Goal: Check status: Check status

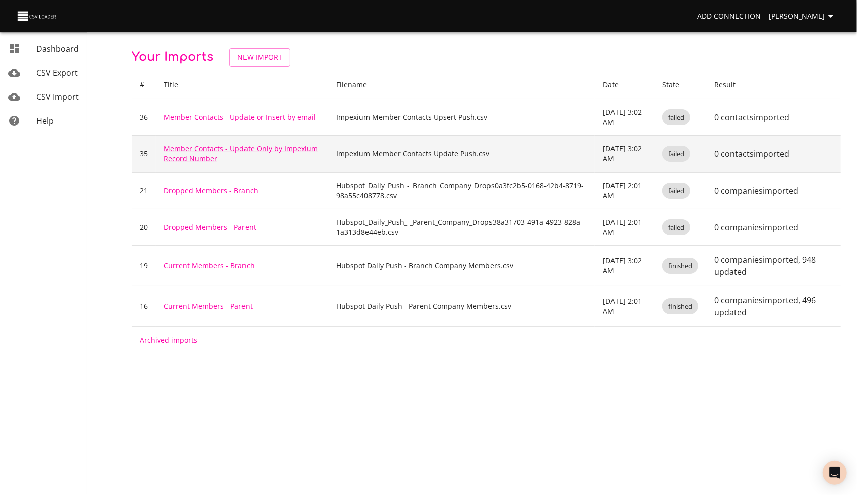
click at [185, 149] on link "Member Contacts - Update Only by Impexium Record Number" at bounding box center [241, 154] width 154 height 20
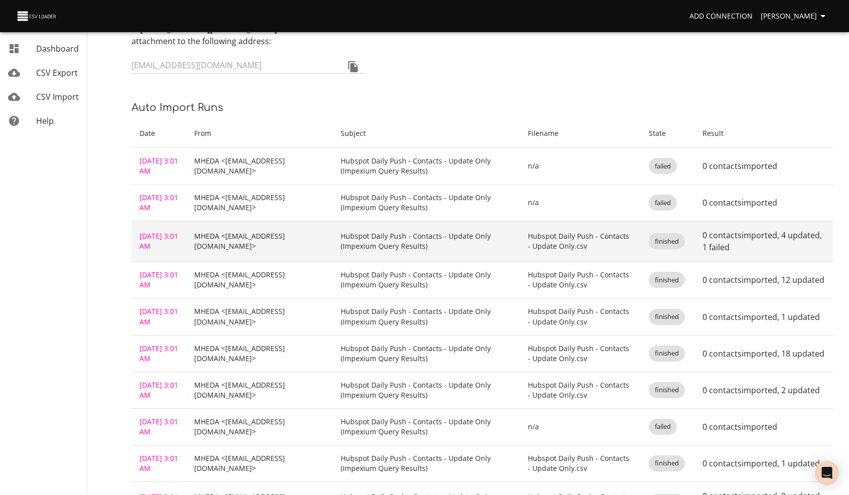
scroll to position [101, 0]
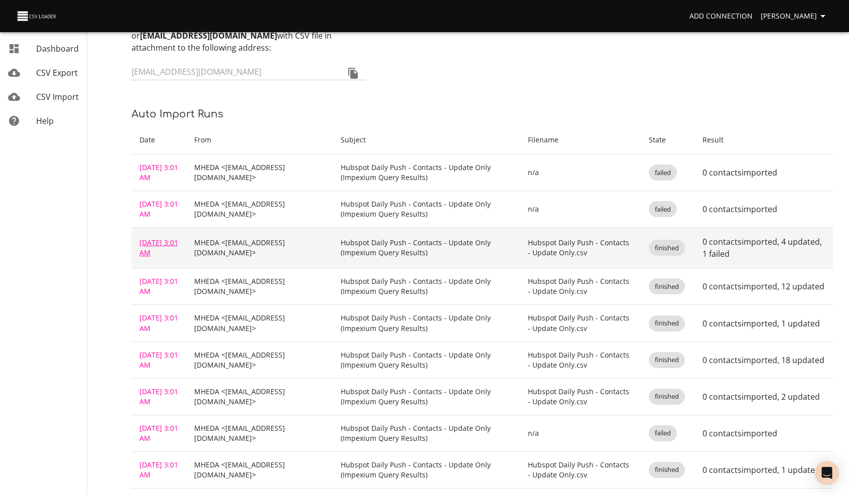
click at [151, 238] on link "Oct 11, 2025 3:01 AM" at bounding box center [159, 248] width 39 height 20
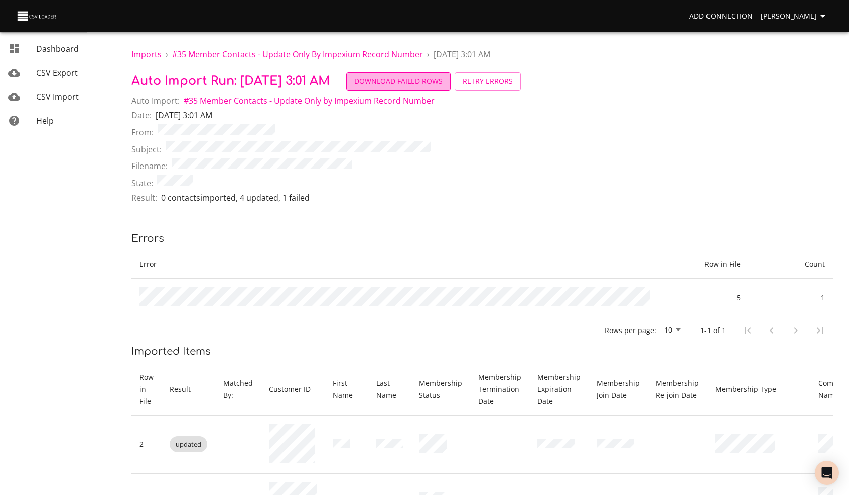
click at [408, 82] on span "Download Failed Rows" at bounding box center [398, 81] width 88 height 13
click at [313, 55] on span "# 35 Member Contacts - Update Only by Impexium Record Number" at bounding box center [297, 54] width 251 height 11
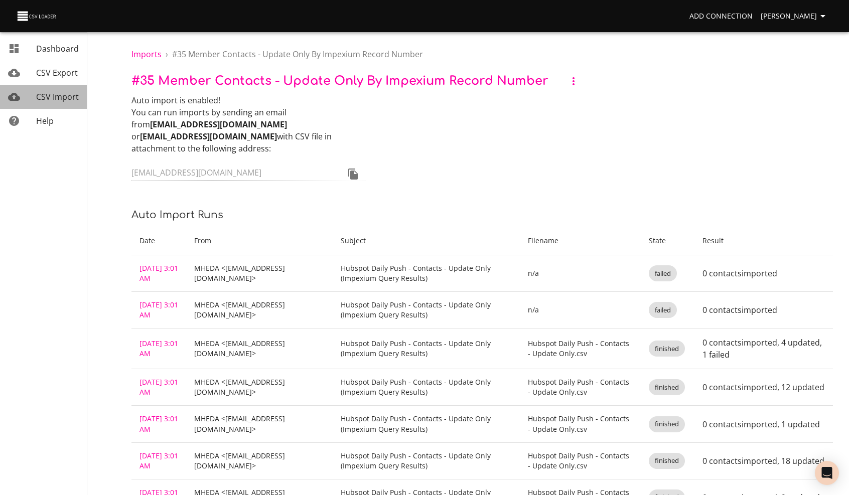
click at [48, 97] on span "CSV Import" at bounding box center [57, 96] width 43 height 11
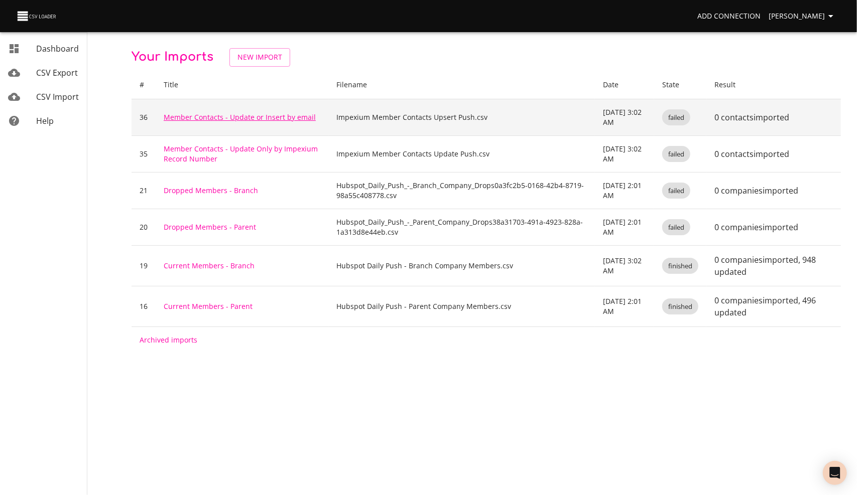
click at [220, 114] on link "Member Contacts - Update or Insert by email" at bounding box center [240, 117] width 152 height 10
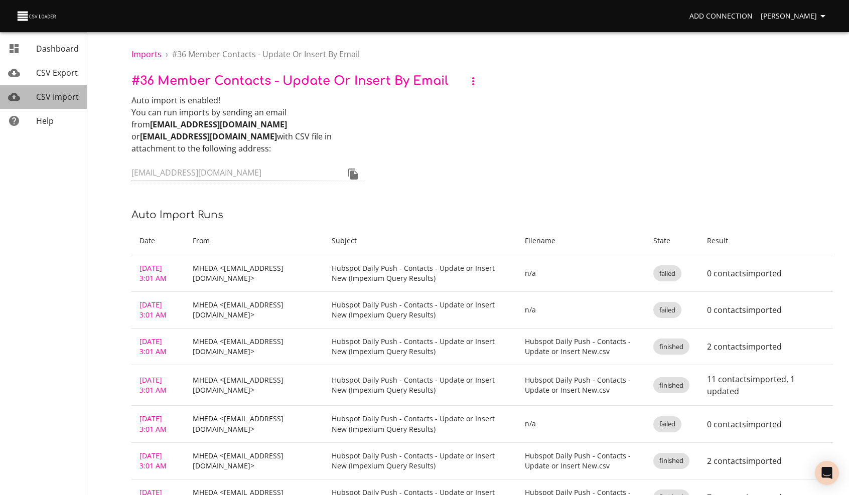
click at [58, 96] on span "CSV Import" at bounding box center [57, 96] width 43 height 11
